Goal: Task Accomplishment & Management: Manage account settings

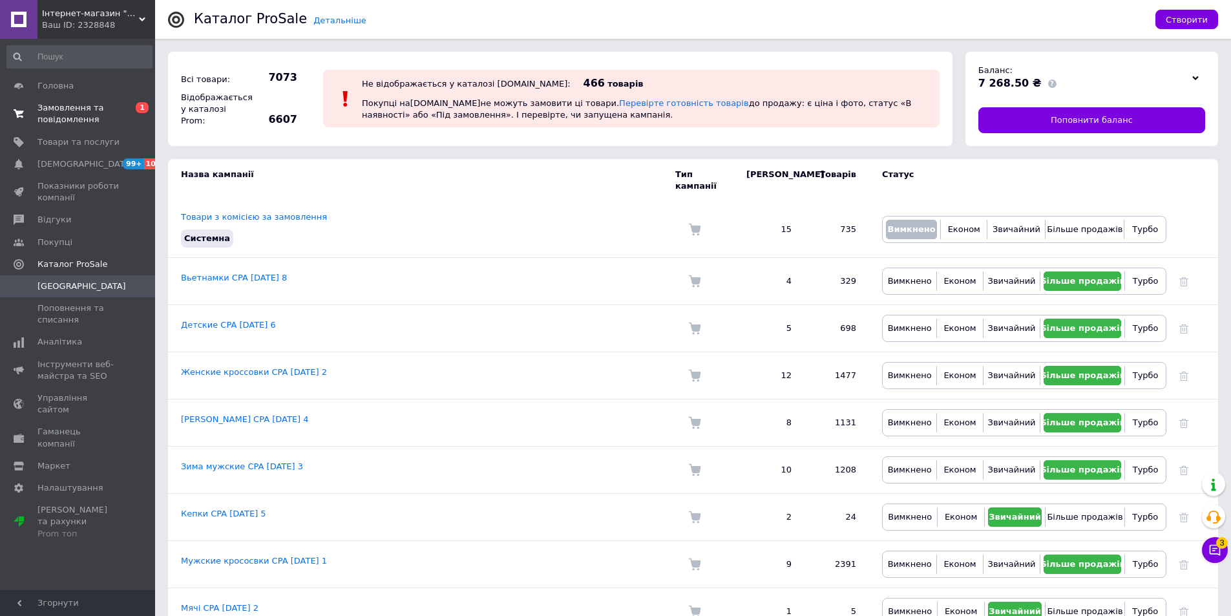
click at [54, 120] on span "Замовлення та повідомлення" at bounding box center [78, 113] width 82 height 23
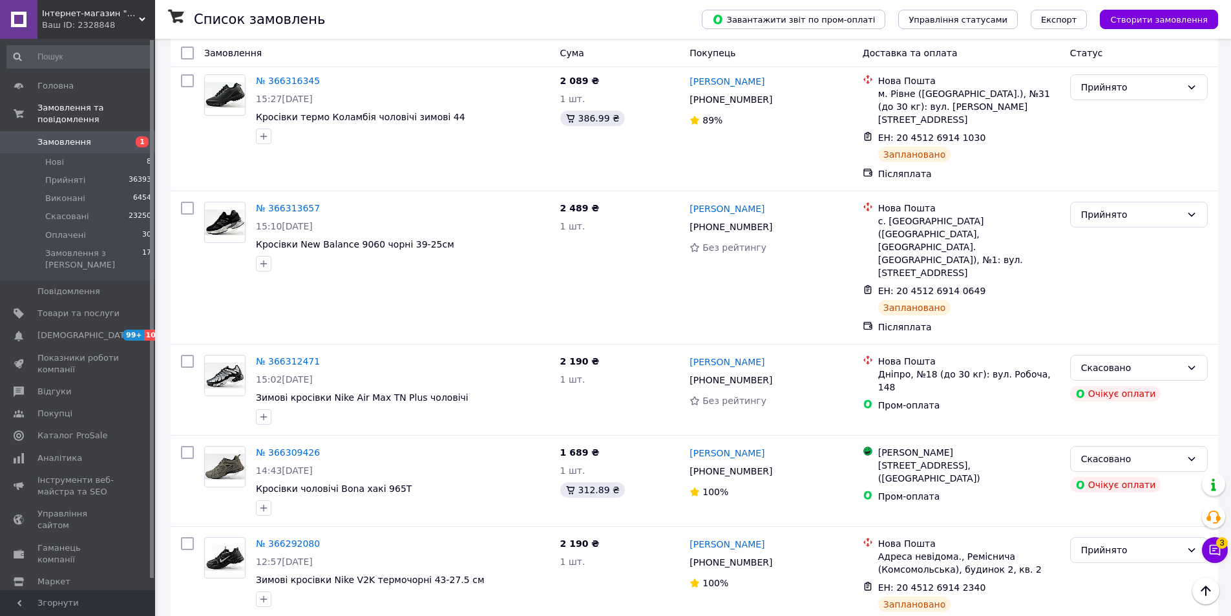
scroll to position [1163, 0]
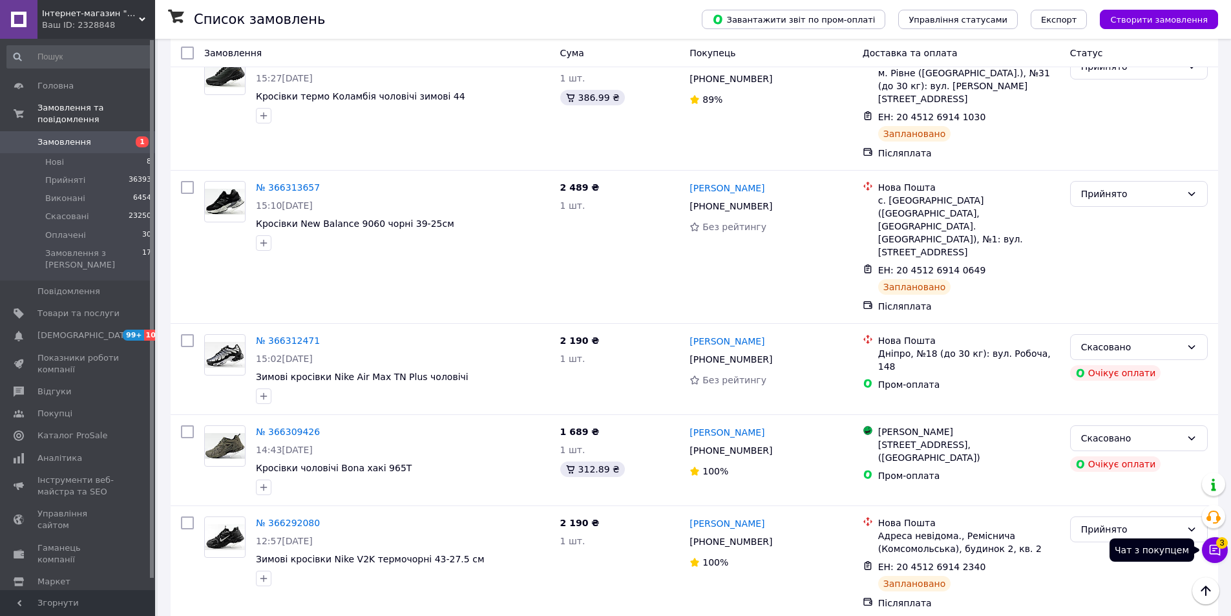
click at [1215, 548] on icon at bounding box center [1214, 550] width 11 height 11
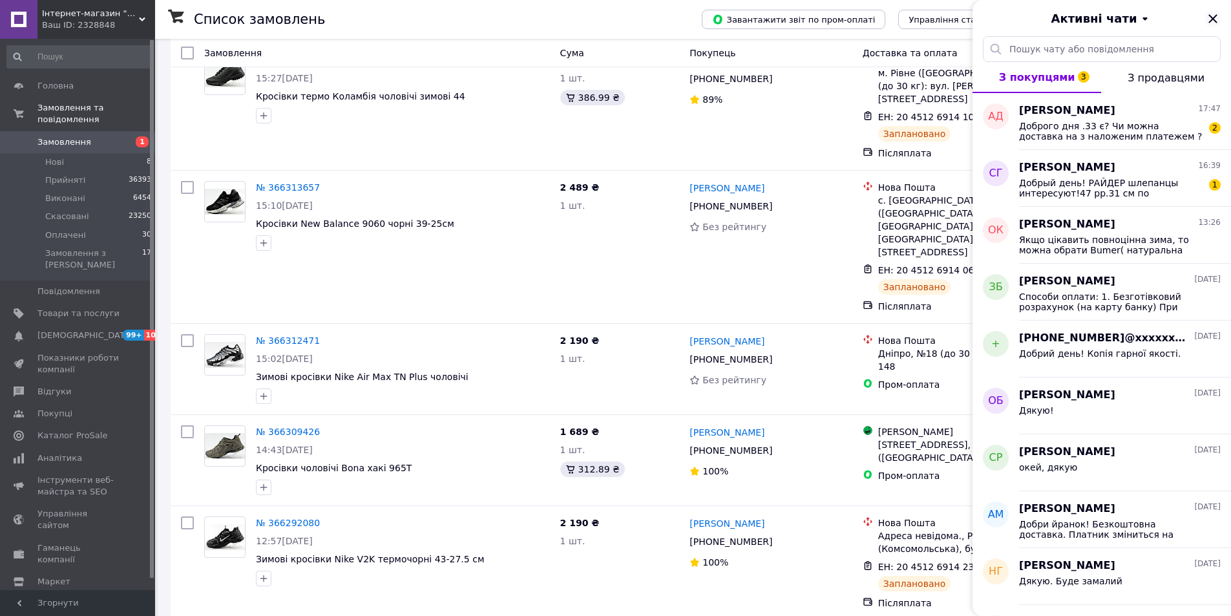
click at [1214, 16] on icon "Закрити" at bounding box center [1213, 19] width 16 height 16
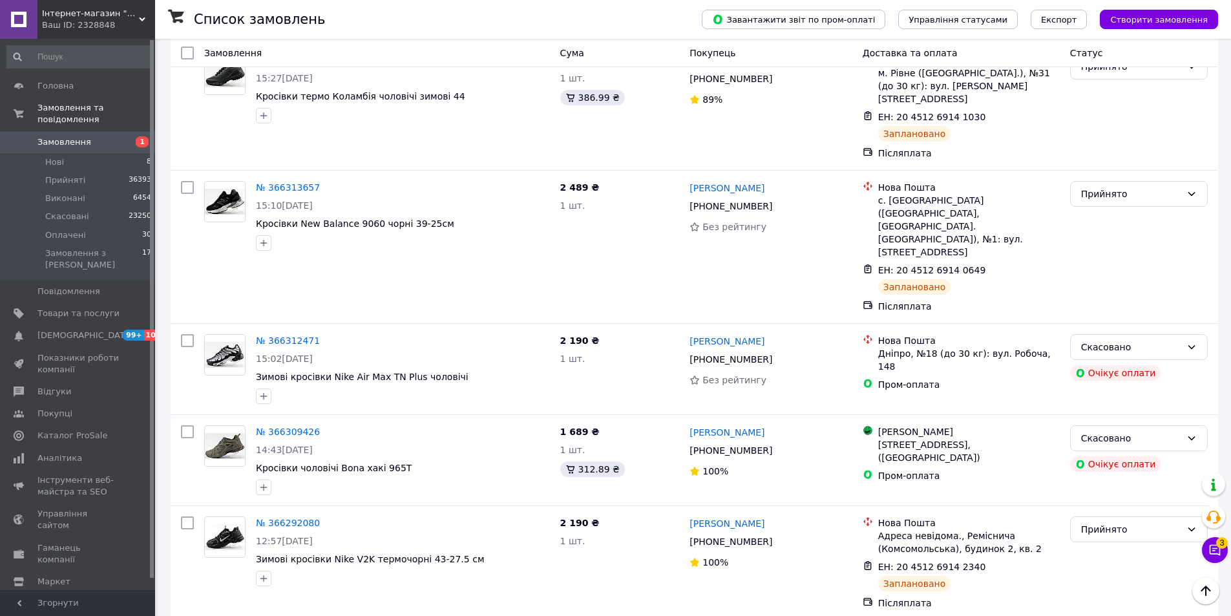
click at [63, 22] on div "Ваш ID: 2328848" at bounding box center [98, 25] width 113 height 12
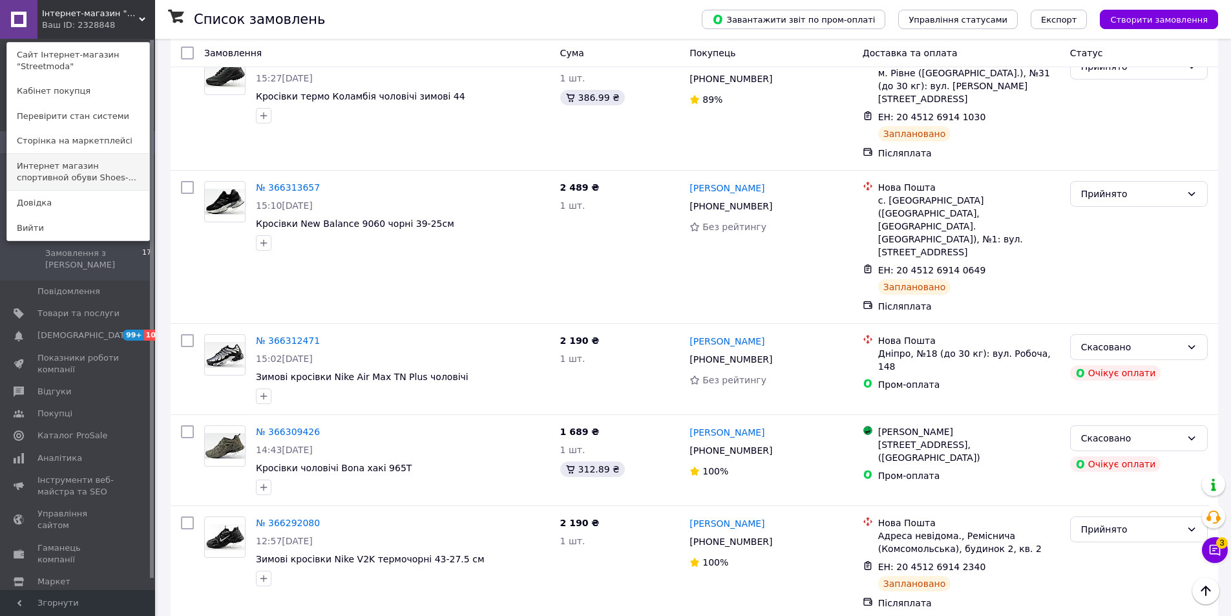
click at [85, 169] on link "Интернет магазин спортивной обуви Shoes-..." at bounding box center [78, 172] width 142 height 36
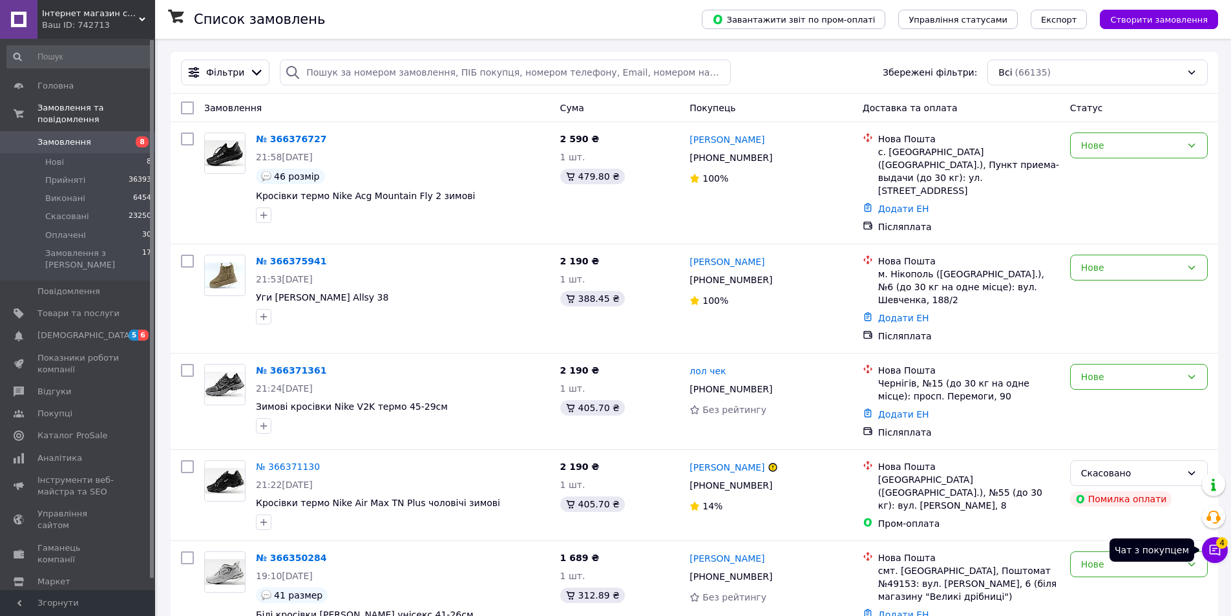
click at [1220, 549] on icon at bounding box center [1214, 550] width 11 height 11
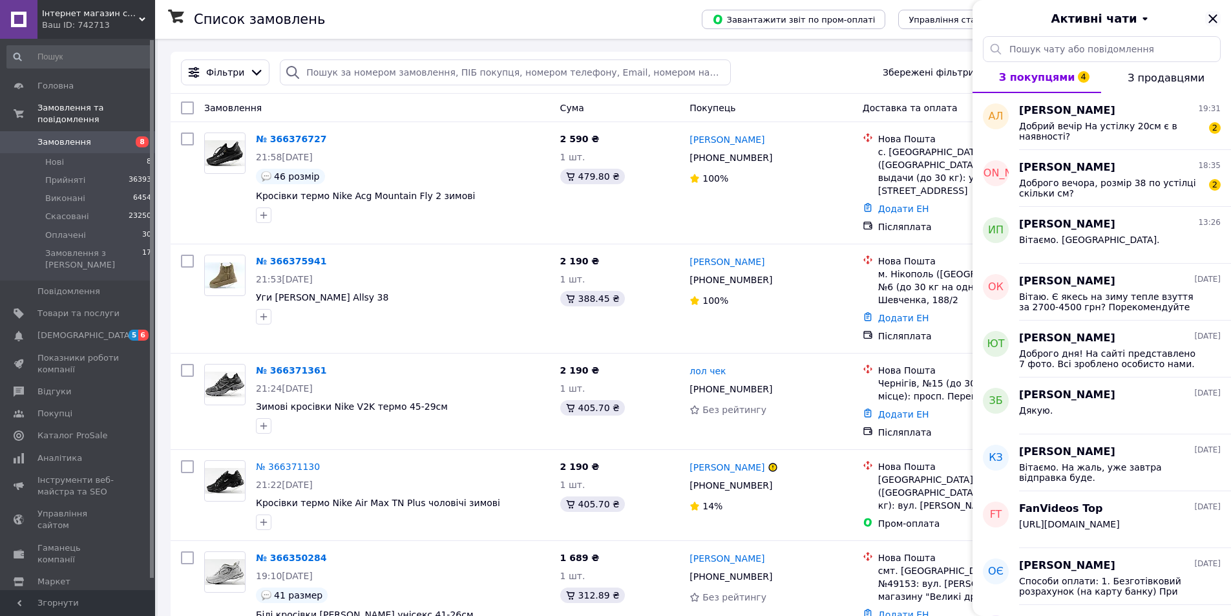
click at [1219, 13] on icon "Закрити" at bounding box center [1213, 19] width 16 height 16
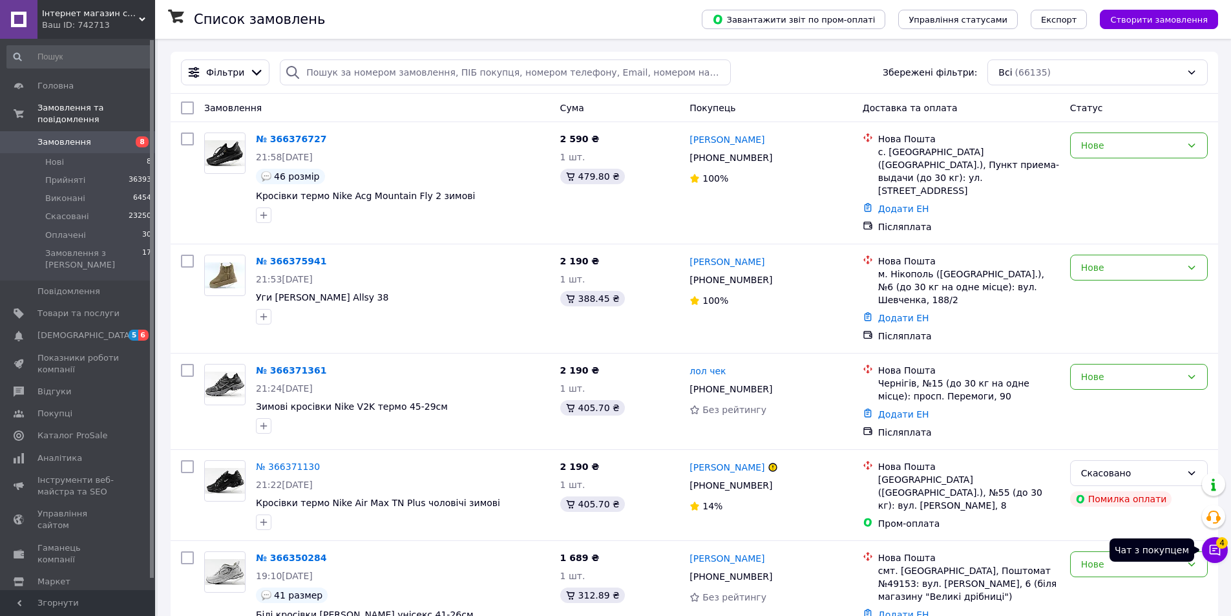
click at [1216, 547] on icon at bounding box center [1214, 549] width 13 height 13
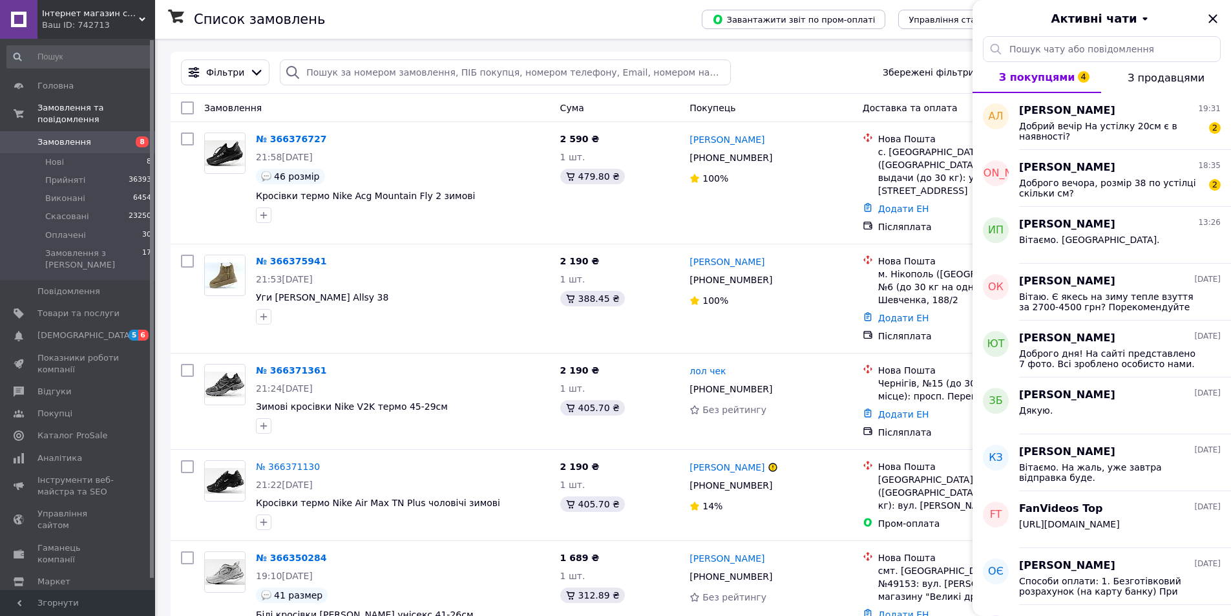
click at [1216, 547] on div "FanVideos Top 11.10.2025 https://shoes-factory.com.ua/ua/p2739532179-krossovki-…" at bounding box center [1125, 519] width 212 height 57
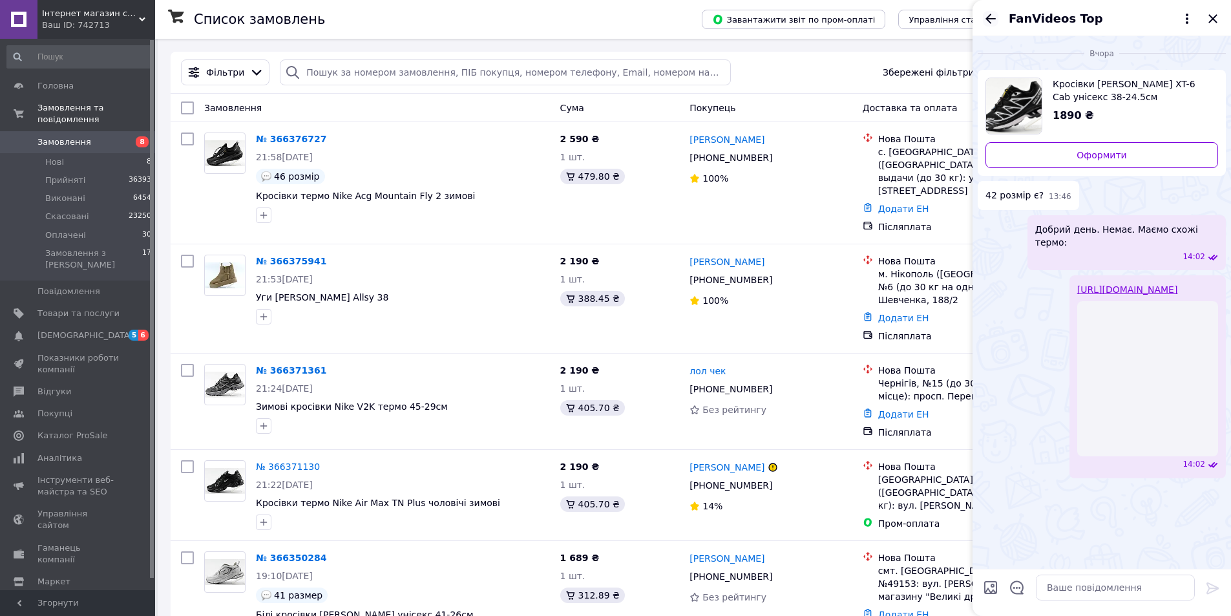
click at [987, 15] on icon "Назад" at bounding box center [991, 19] width 16 height 16
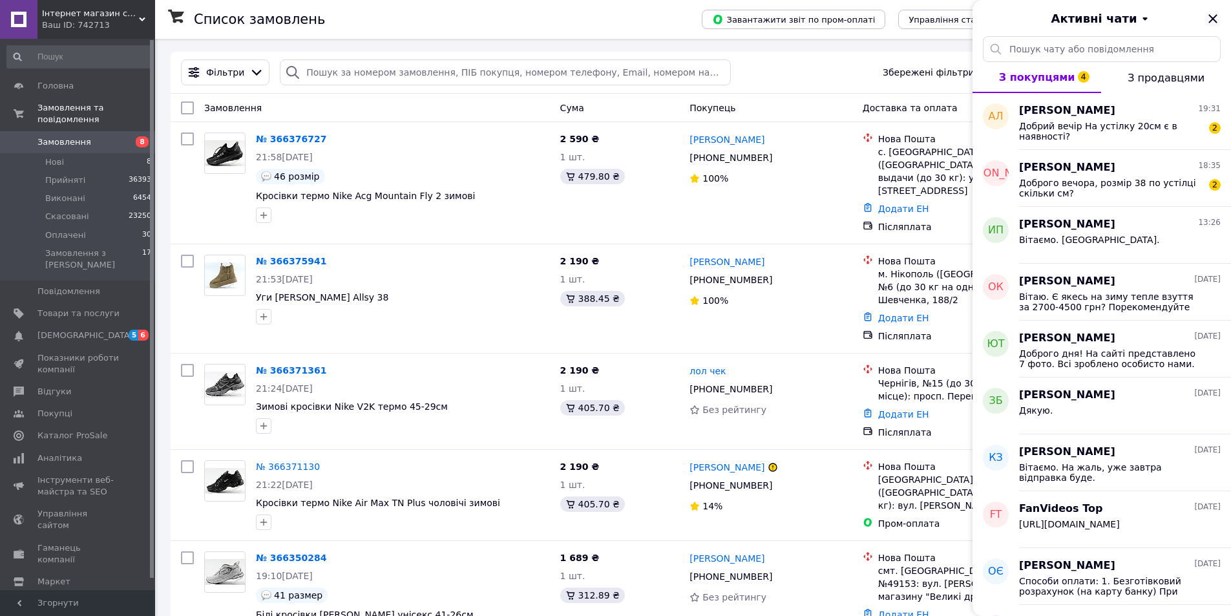
click at [1209, 19] on icon "Закрити" at bounding box center [1213, 19] width 16 height 16
